Goal: Check status: Check status

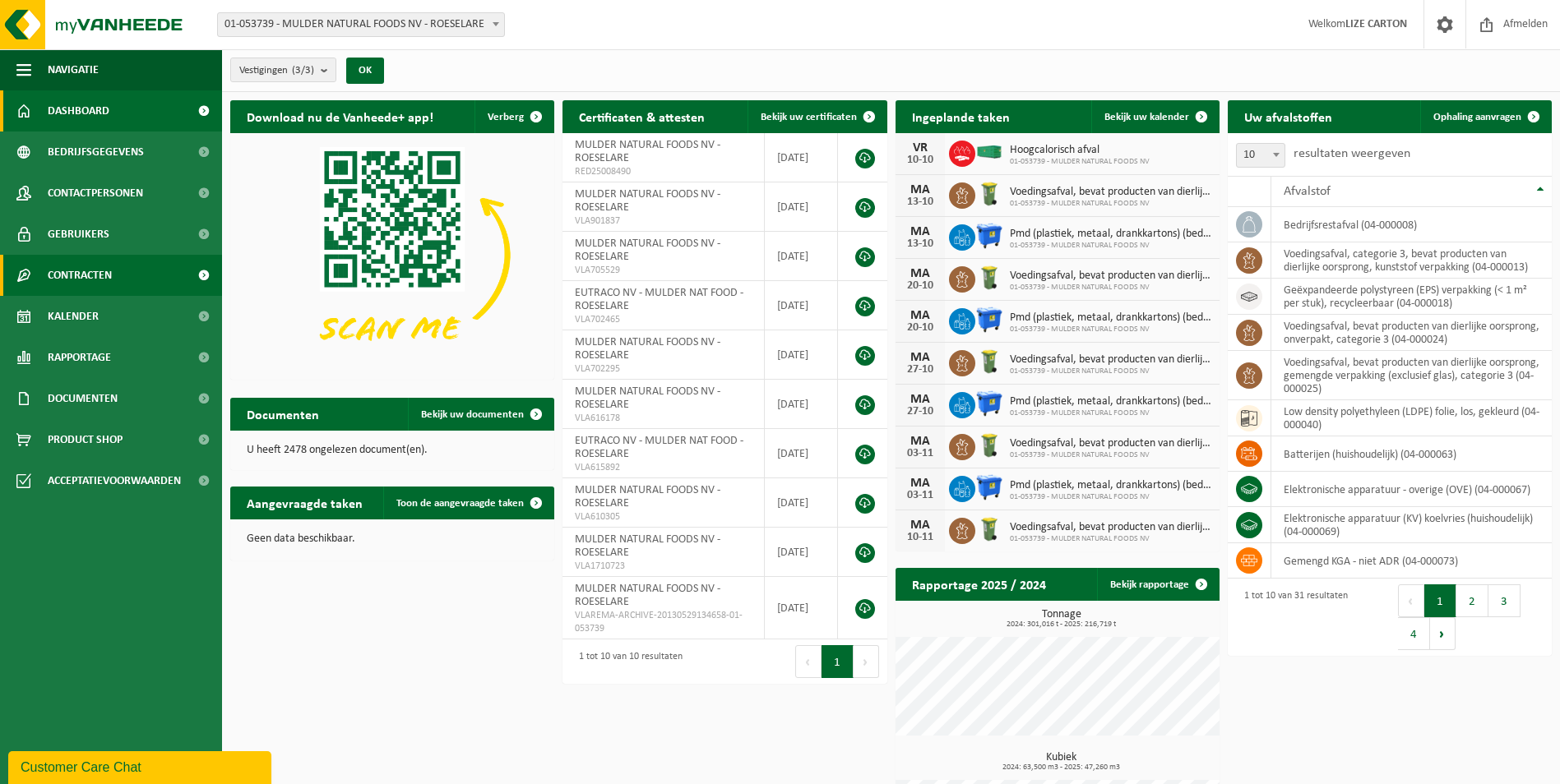
click at [109, 270] on span "Contracten" at bounding box center [80, 275] width 64 height 41
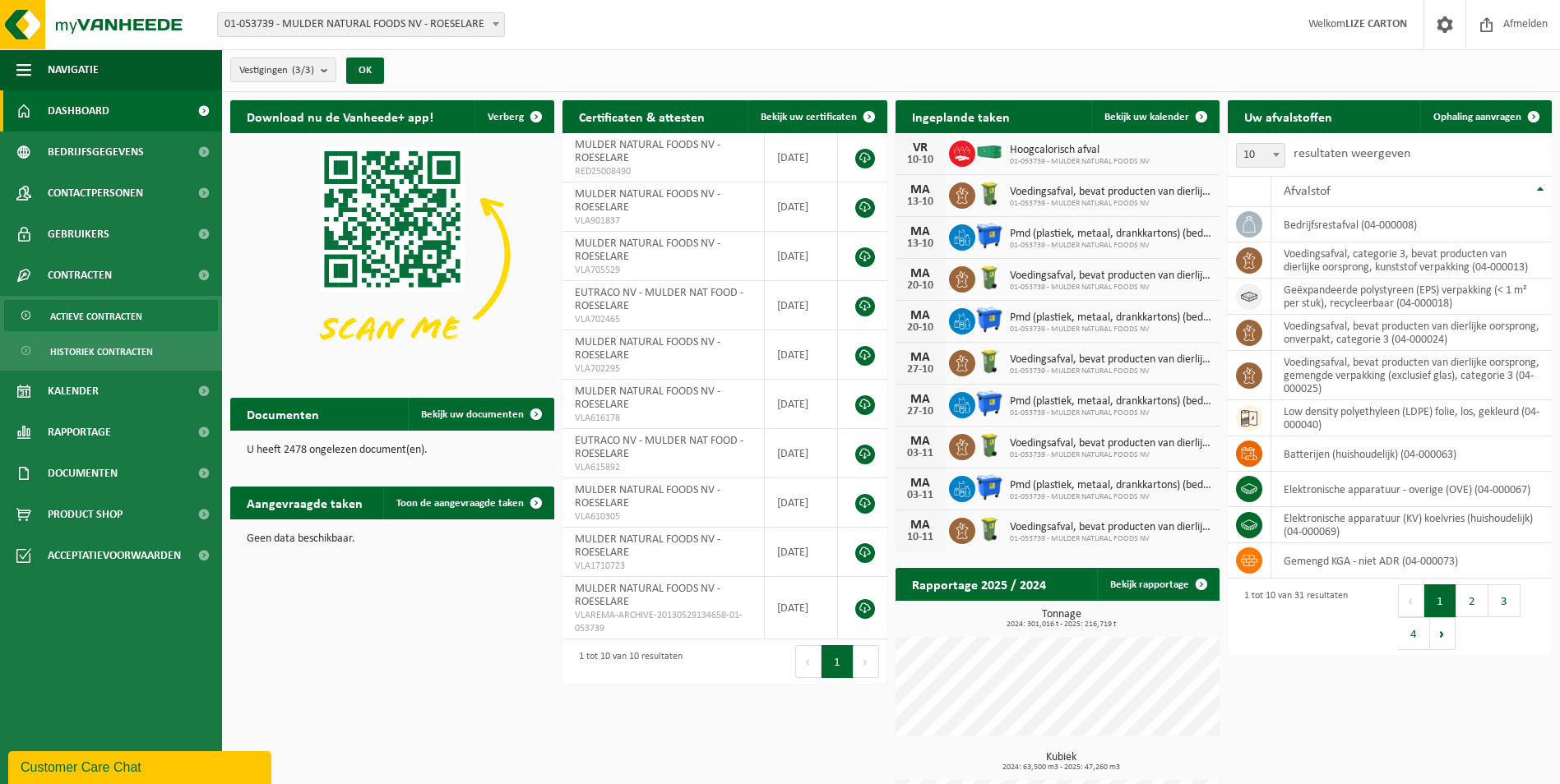
click at [94, 318] on span "Actieve contracten" at bounding box center [96, 316] width 92 height 31
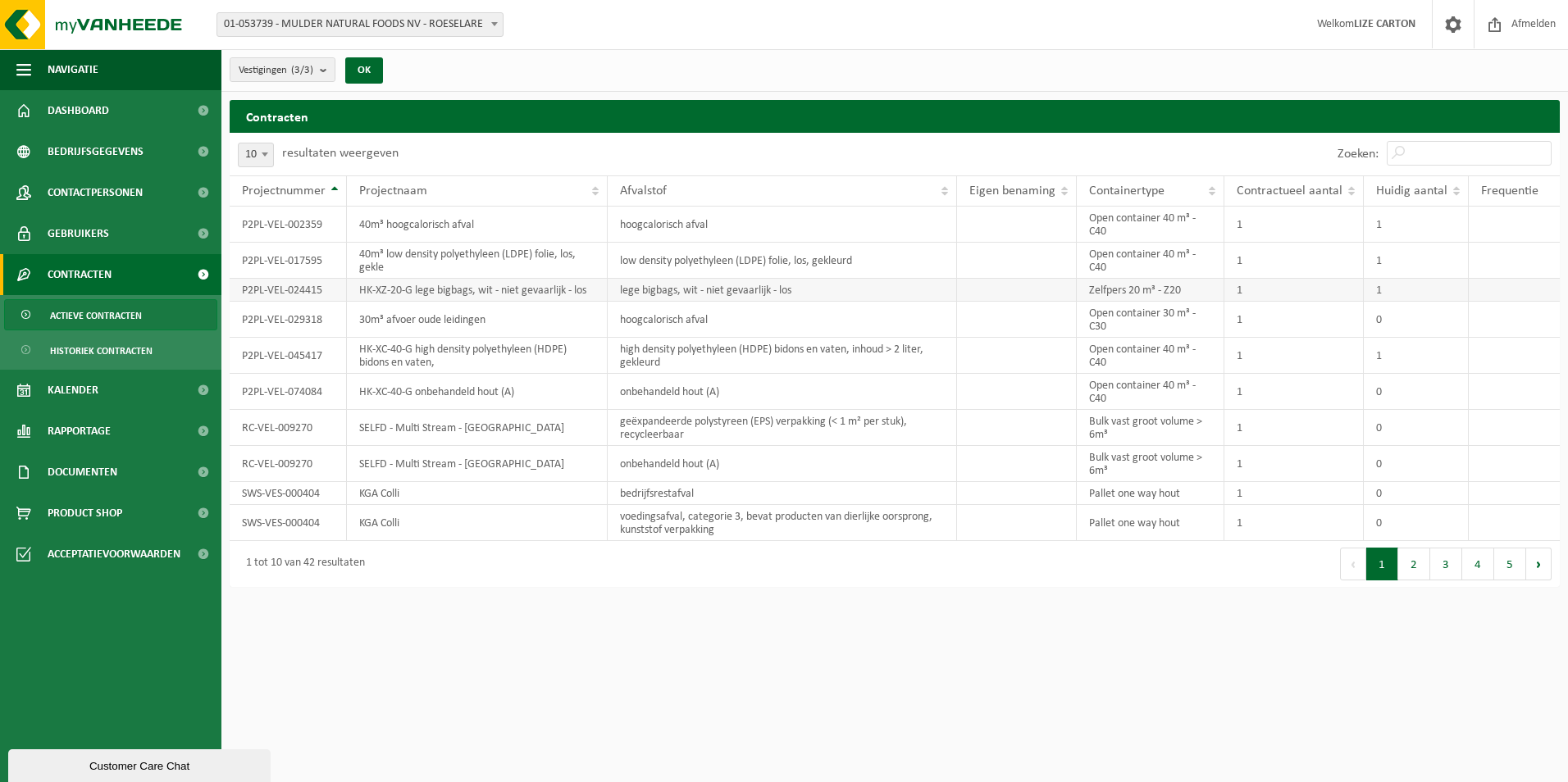
click at [306, 292] on td "P2PL-VEL-024415" at bounding box center [288, 290] width 118 height 23
drag, startPoint x: 1091, startPoint y: 288, endPoint x: 1159, endPoint y: 286, distance: 68.0
click at [1159, 286] on td "Zelfpers 20 m³ - Z20" at bounding box center [1151, 290] width 149 height 23
drag, startPoint x: 1159, startPoint y: 286, endPoint x: 1140, endPoint y: 288, distance: 19.1
copy td "Zelfpers 20 m³"
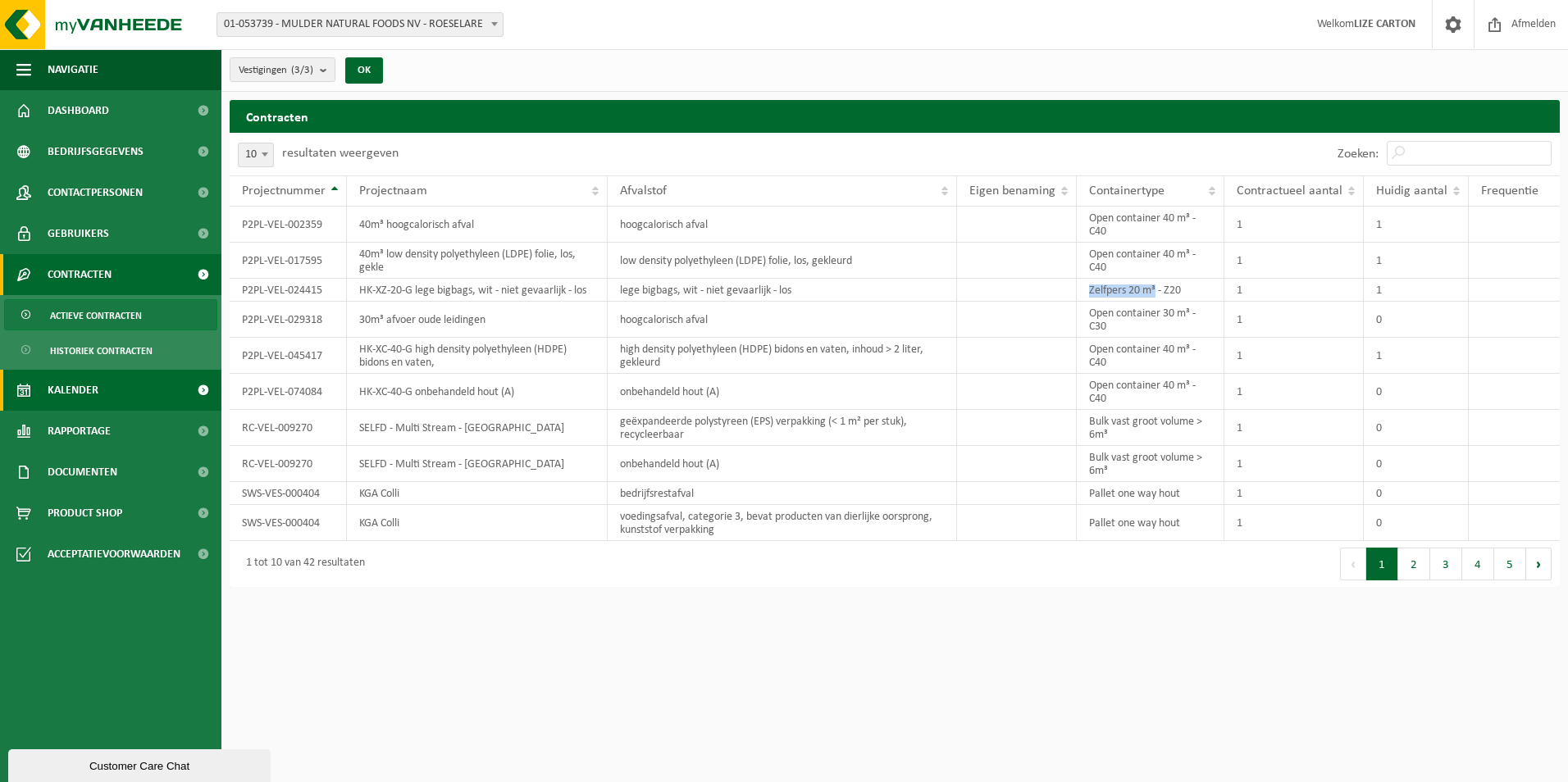
click at [89, 381] on span "Kalender" at bounding box center [73, 390] width 51 height 41
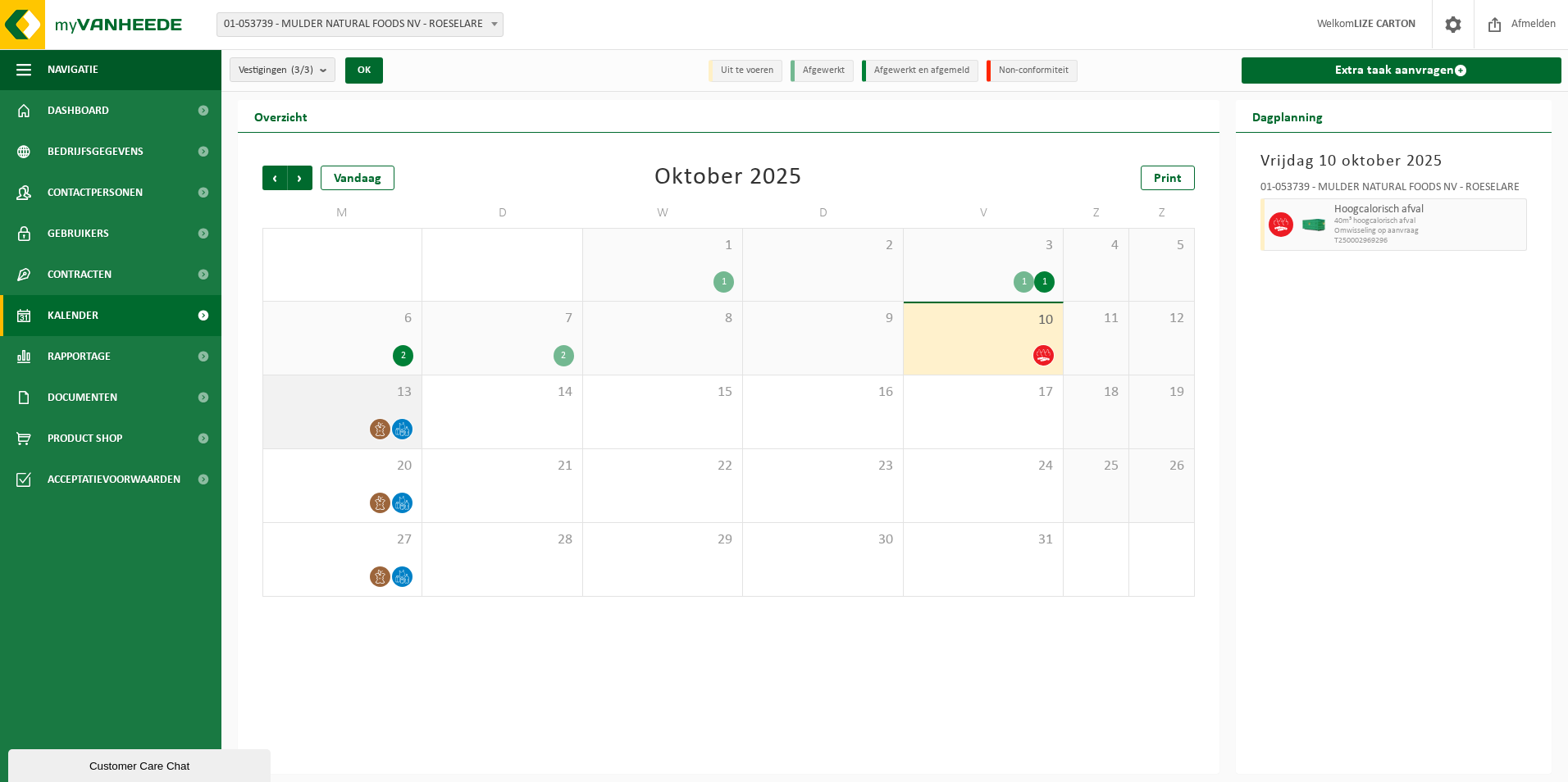
click at [361, 404] on div "13" at bounding box center [342, 412] width 159 height 73
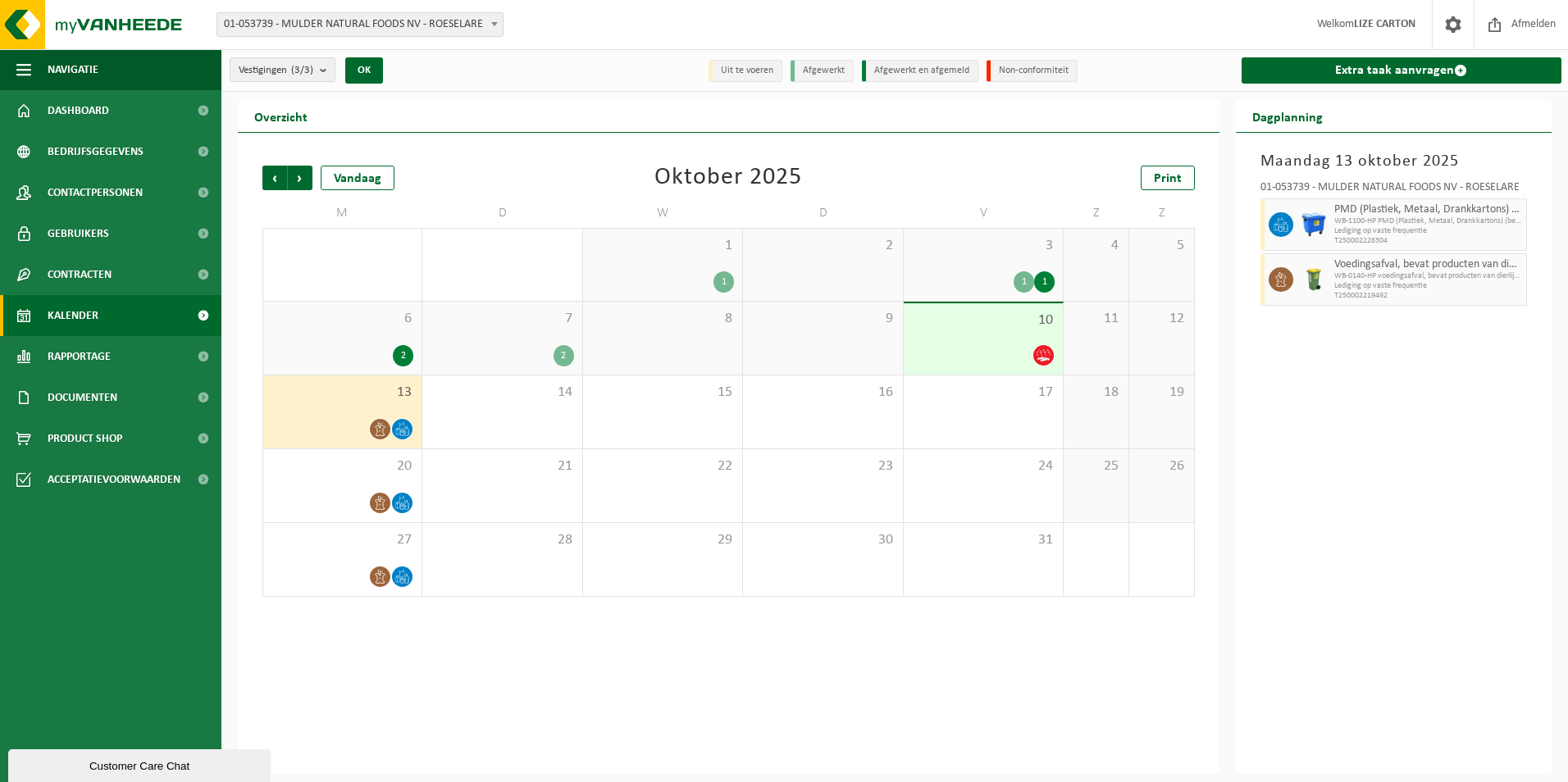
click at [529, 347] on div "2" at bounding box center [502, 355] width 143 height 21
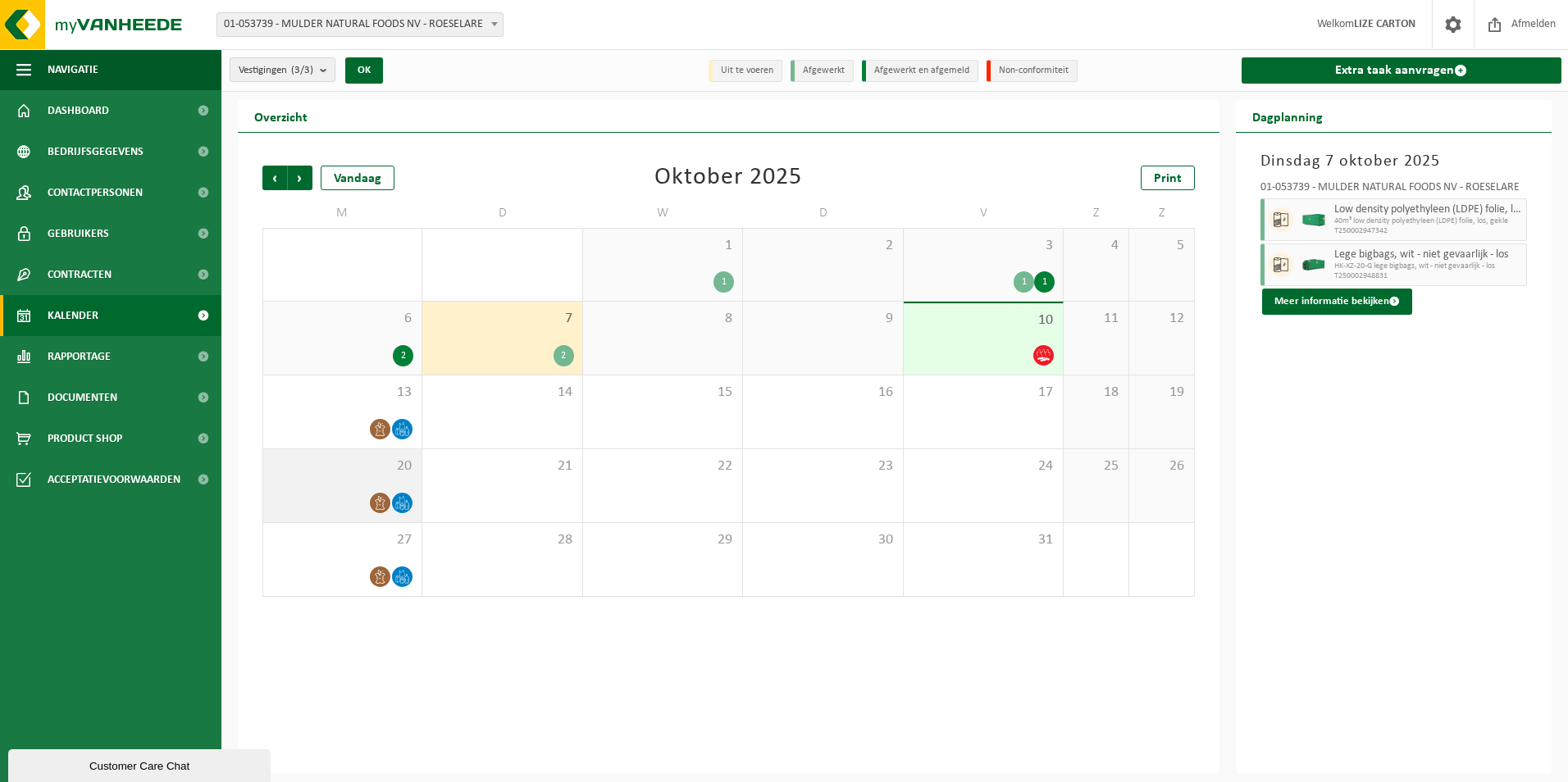
click at [391, 479] on div "20" at bounding box center [342, 486] width 159 height 73
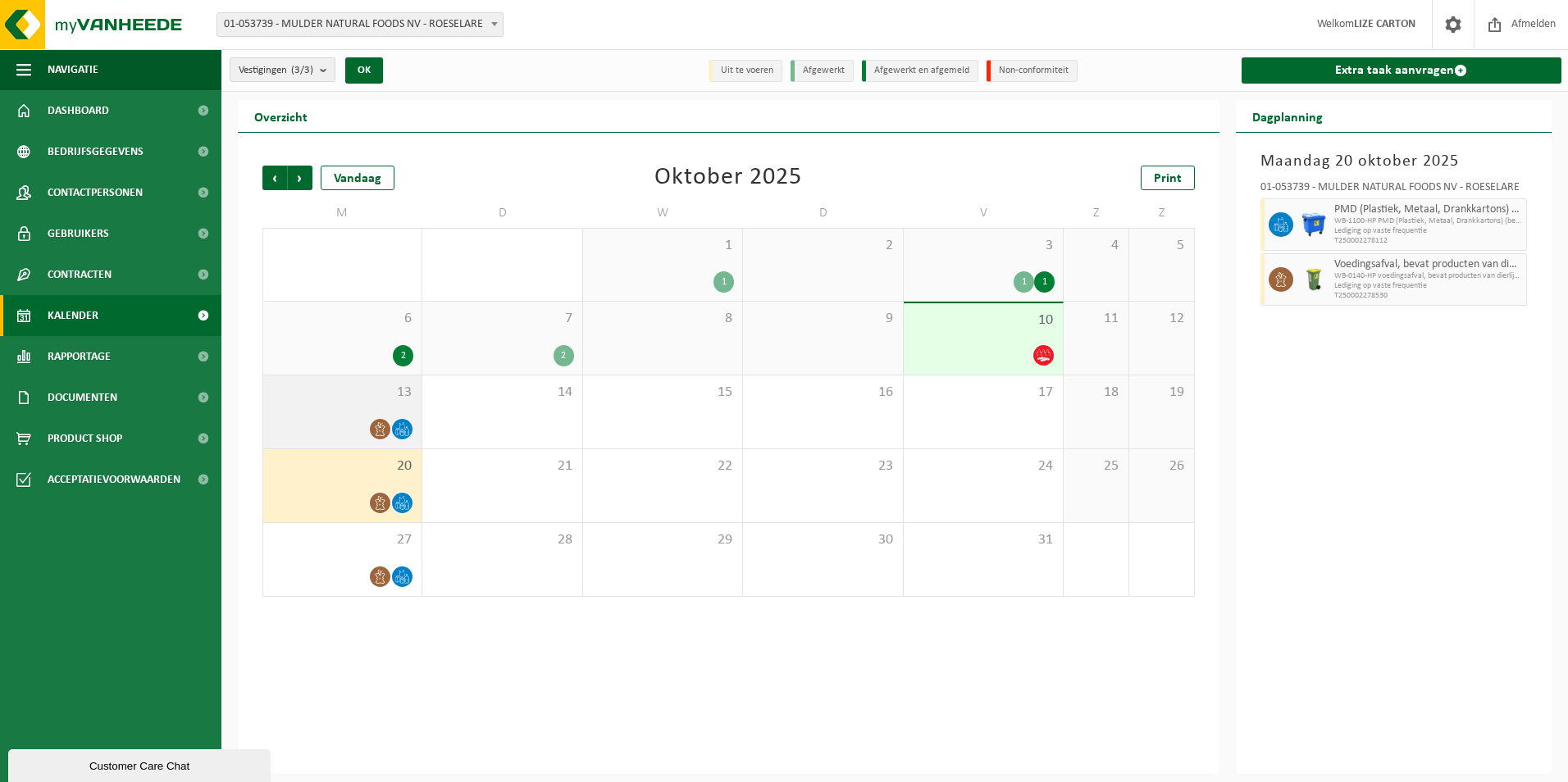
click at [385, 414] on div "13" at bounding box center [342, 412] width 159 height 73
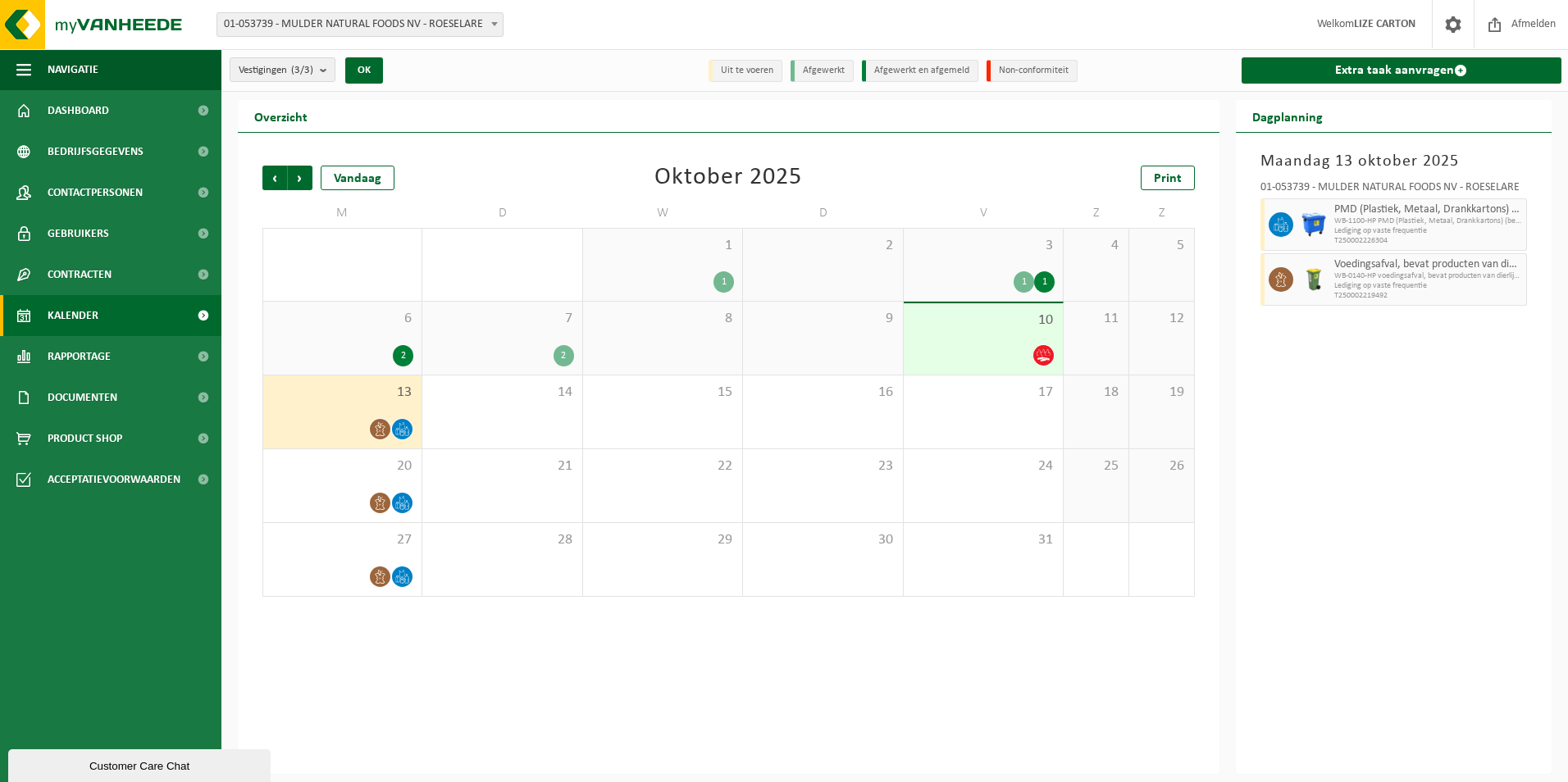
click at [385, 413] on div "13" at bounding box center [342, 412] width 159 height 73
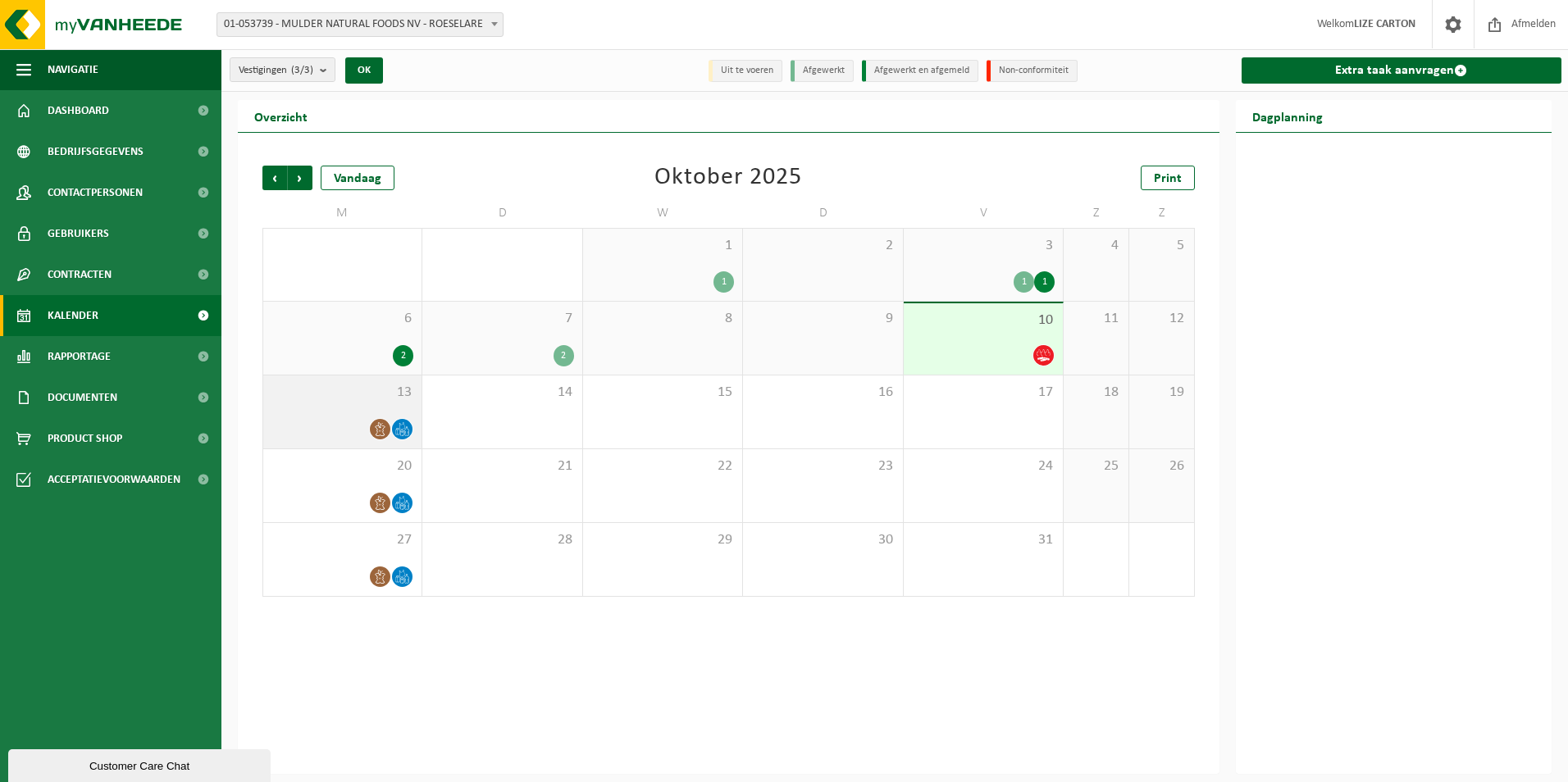
click at [378, 408] on div "13" at bounding box center [342, 412] width 159 height 73
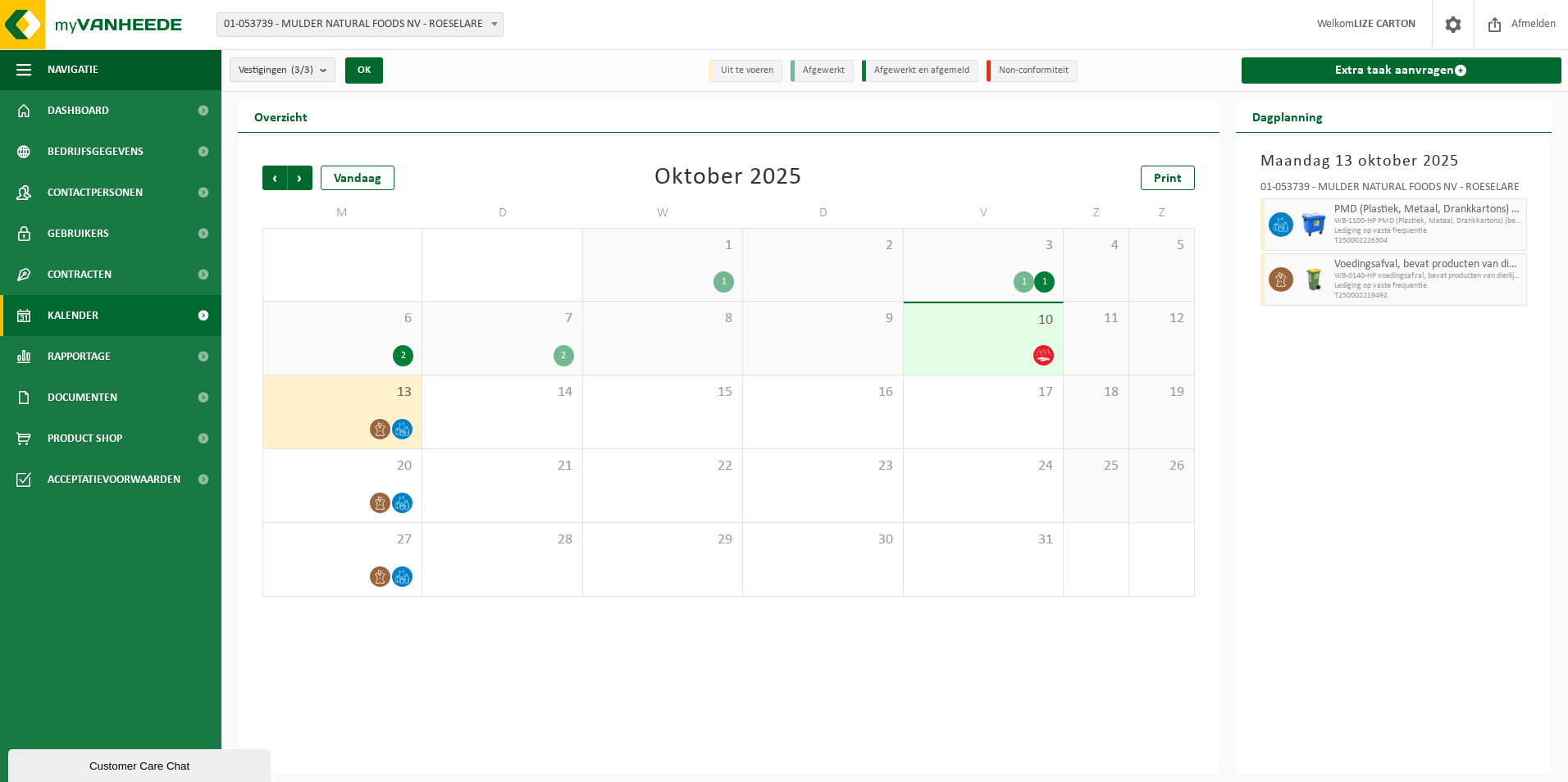
click at [1006, 348] on div at bounding box center [982, 355] width 143 height 22
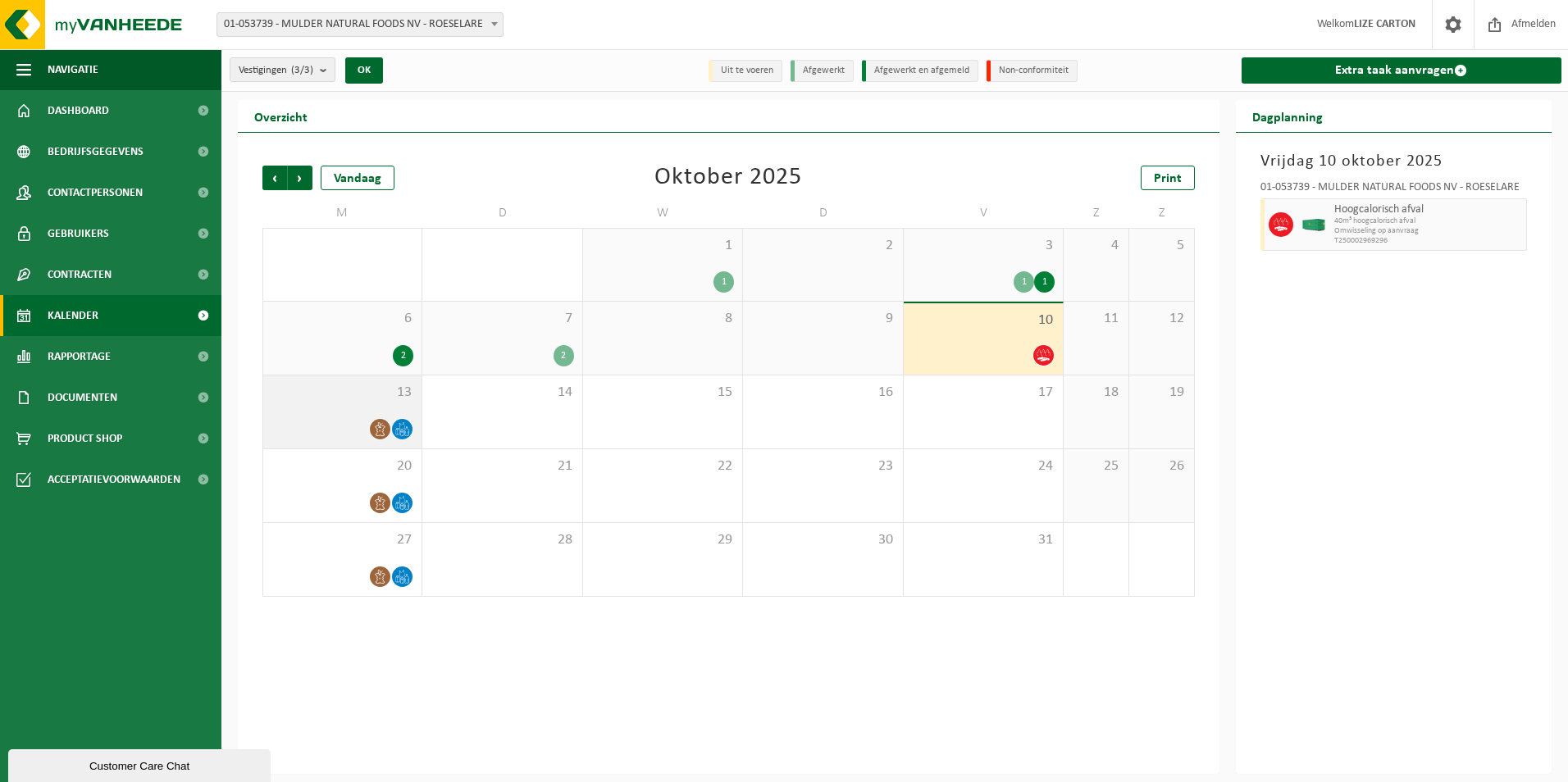
click at [381, 431] on icon at bounding box center [380, 429] width 14 height 14
